Goal: Transaction & Acquisition: Subscribe to service/newsletter

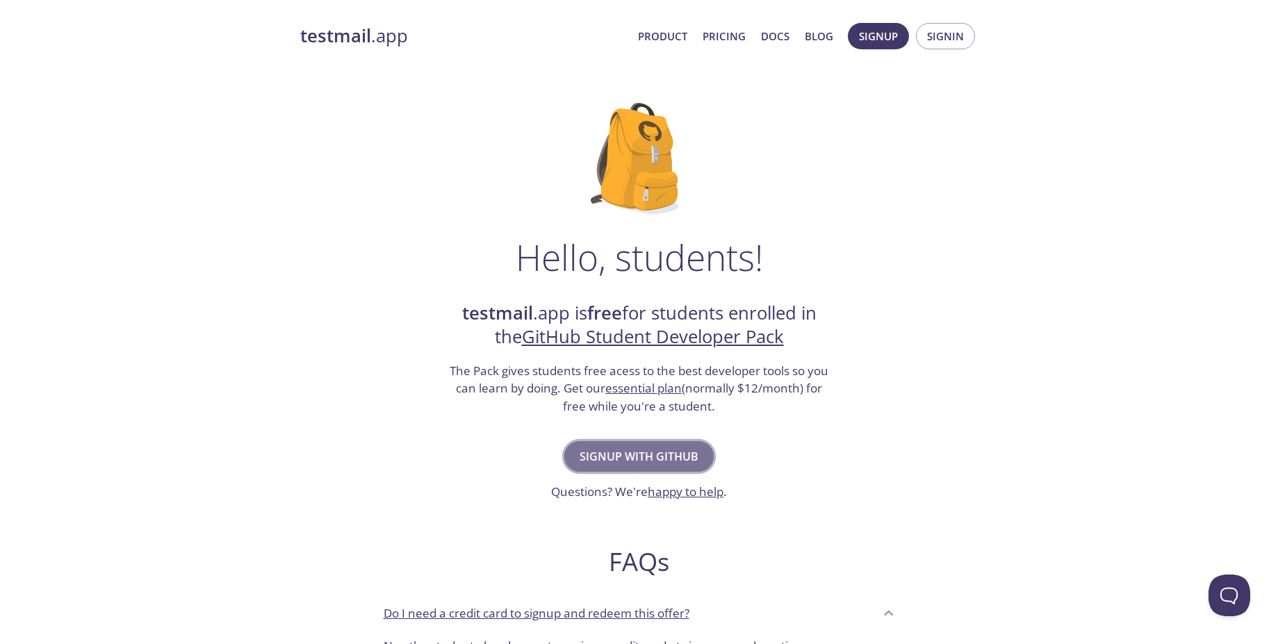
click at [655, 452] on span "Signup with GitHub" at bounding box center [639, 456] width 119 height 19
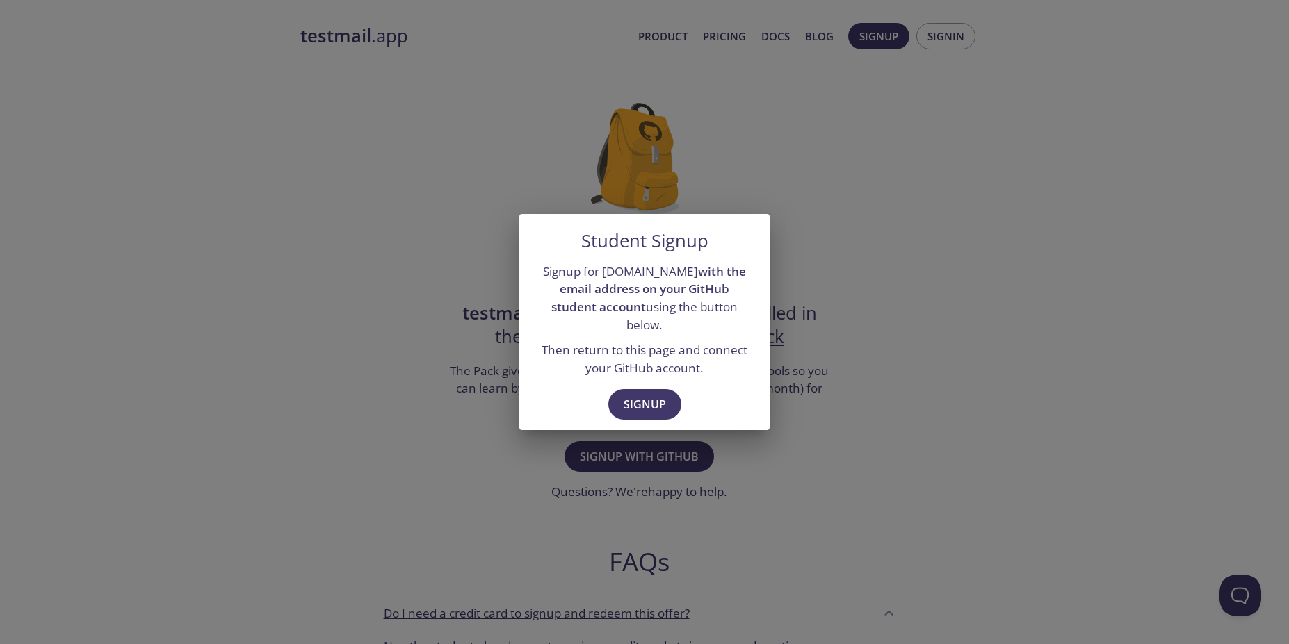
click at [934, 313] on div "Student Signup Signup for [DOMAIN_NAME] with the email address on your GitHub s…" at bounding box center [644, 322] width 1289 height 644
